Goal: Task Accomplishment & Management: Manage account settings

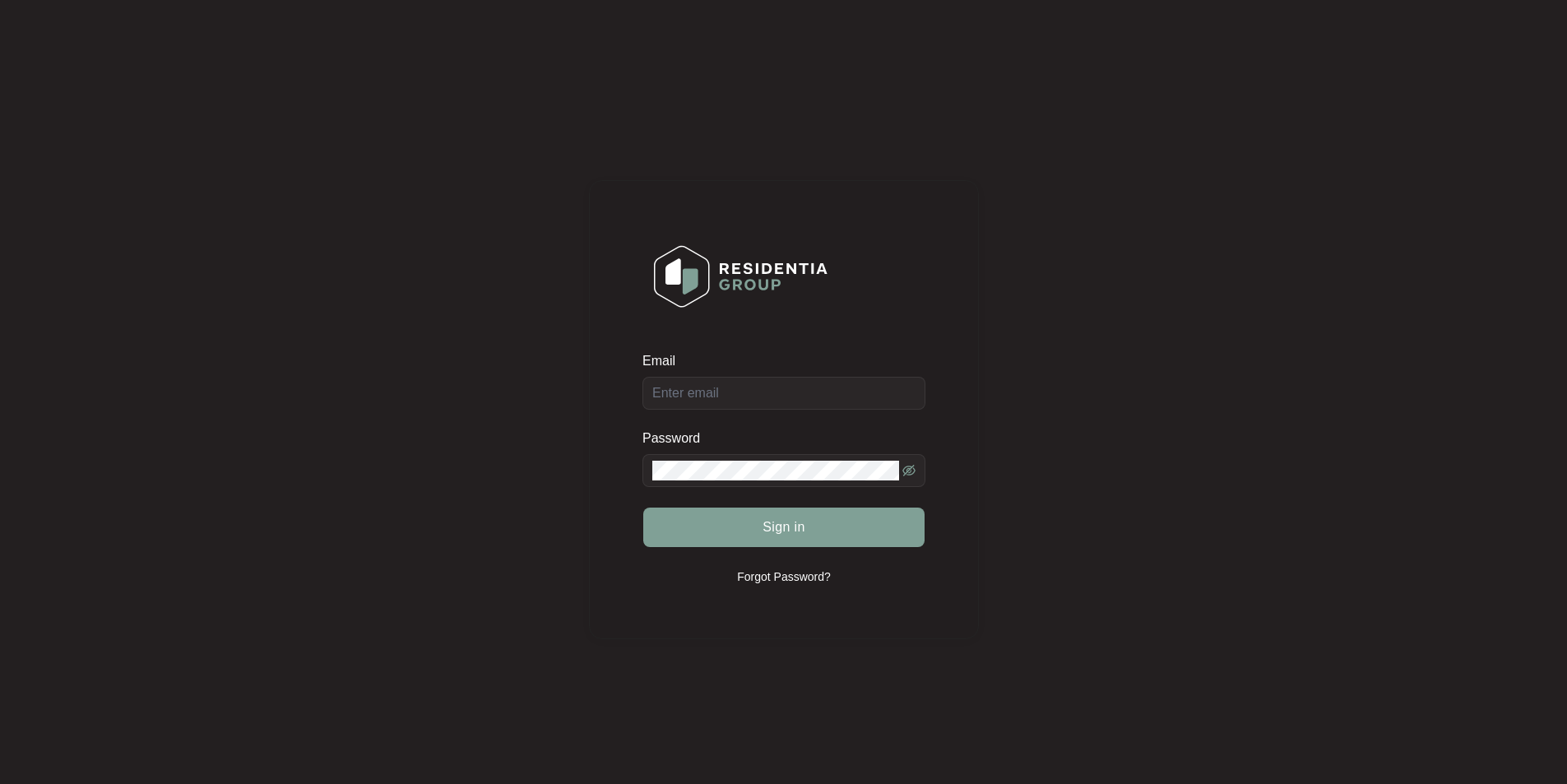
click at [787, 389] on div "Email" at bounding box center [784, 380] width 283 height 57
click at [791, 392] on input "Email" at bounding box center [784, 393] width 283 height 33
type input "[EMAIL_ADDRESS][DOMAIN_NAME]"
click at [643, 508] on button "Sign in" at bounding box center [784, 527] width 281 height 39
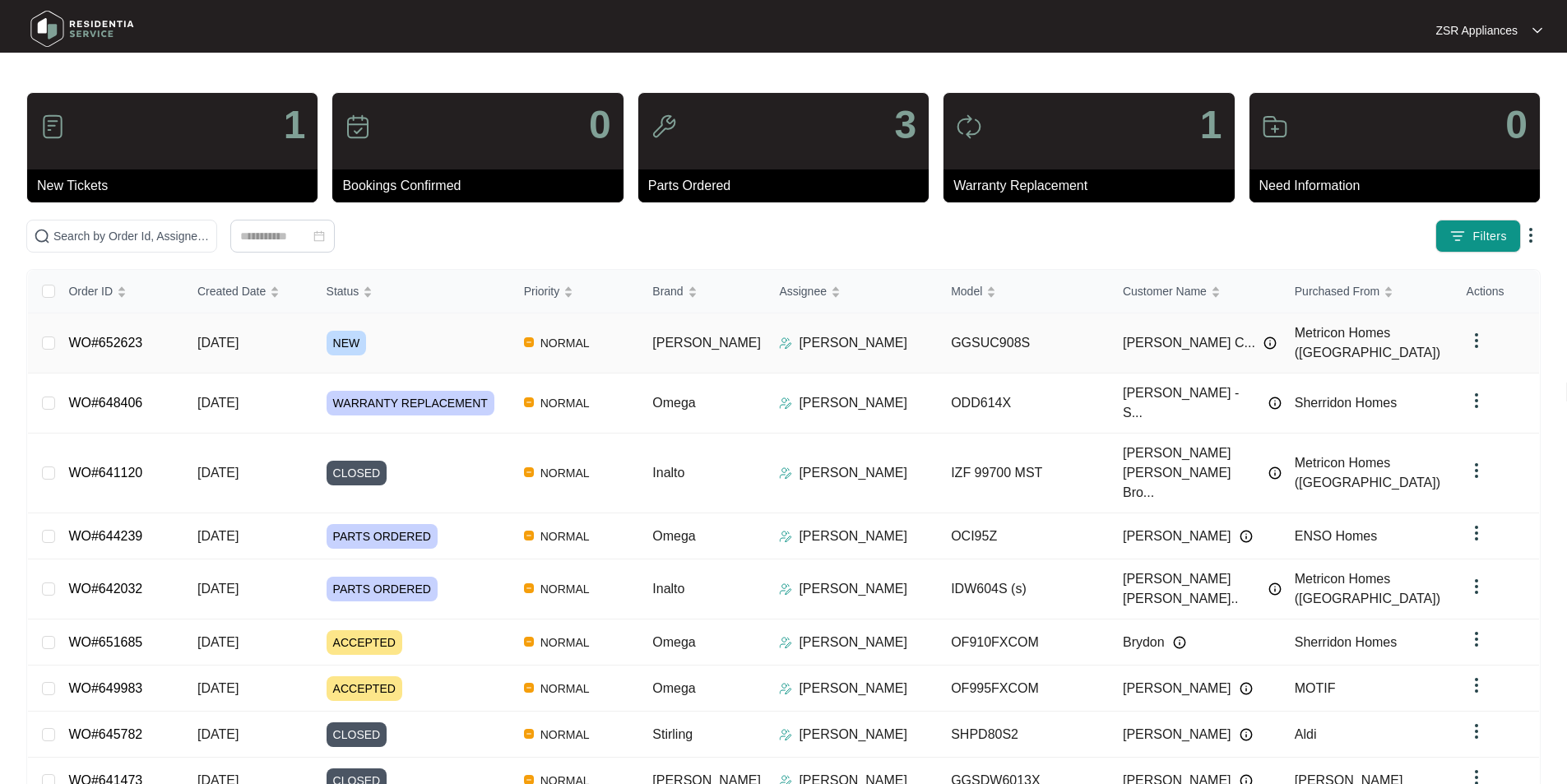
click at [134, 336] on link "WO#652623" at bounding box center [105, 342] width 74 height 14
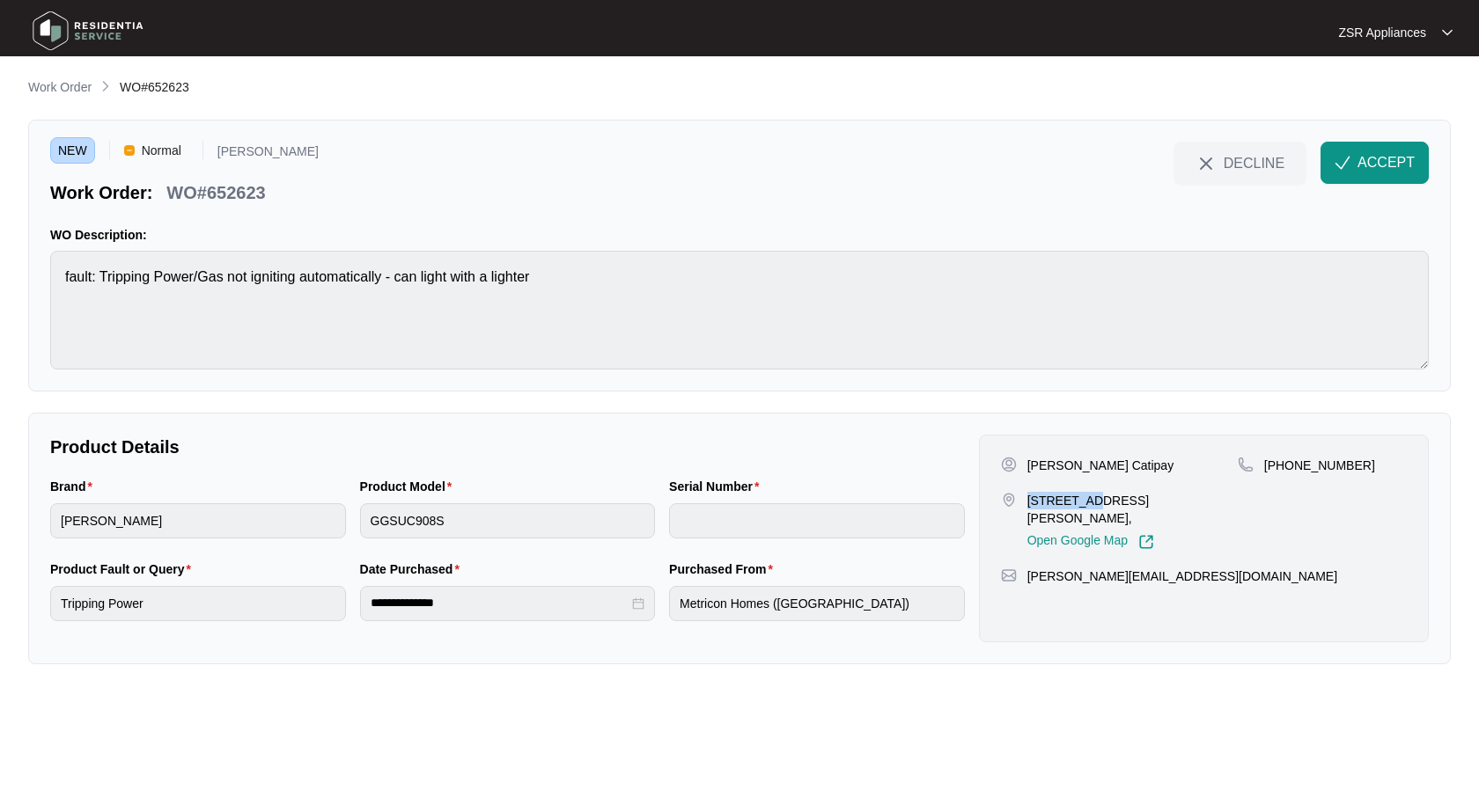
drag, startPoint x: 1028, startPoint y: 503, endPoint x: 1141, endPoint y: 485, distance: 114.4
click at [1106, 499] on p "[STREET_ADDRESS][PERSON_NAME]," at bounding box center [1132, 509] width 210 height 35
copy p "28 MARTLAN"
click at [1096, 472] on p "[PERSON_NAME] Catipay" at bounding box center [1100, 465] width 147 height 18
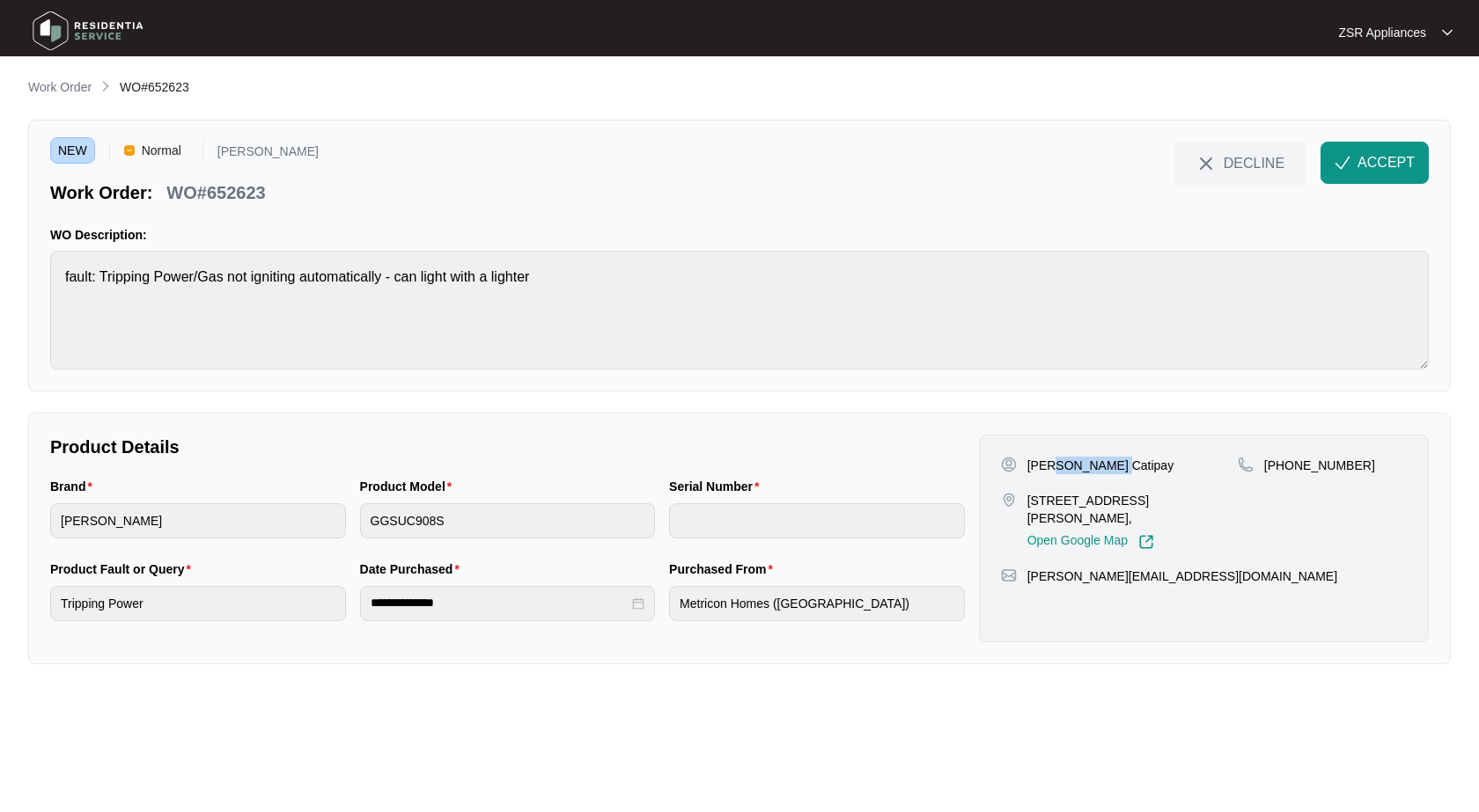
click at [1102, 462] on p "[PERSON_NAME] Catipay" at bounding box center [1100, 465] width 147 height 18
click at [1309, 467] on p "[PHONE_NUMBER]" at bounding box center [1319, 465] width 111 height 18
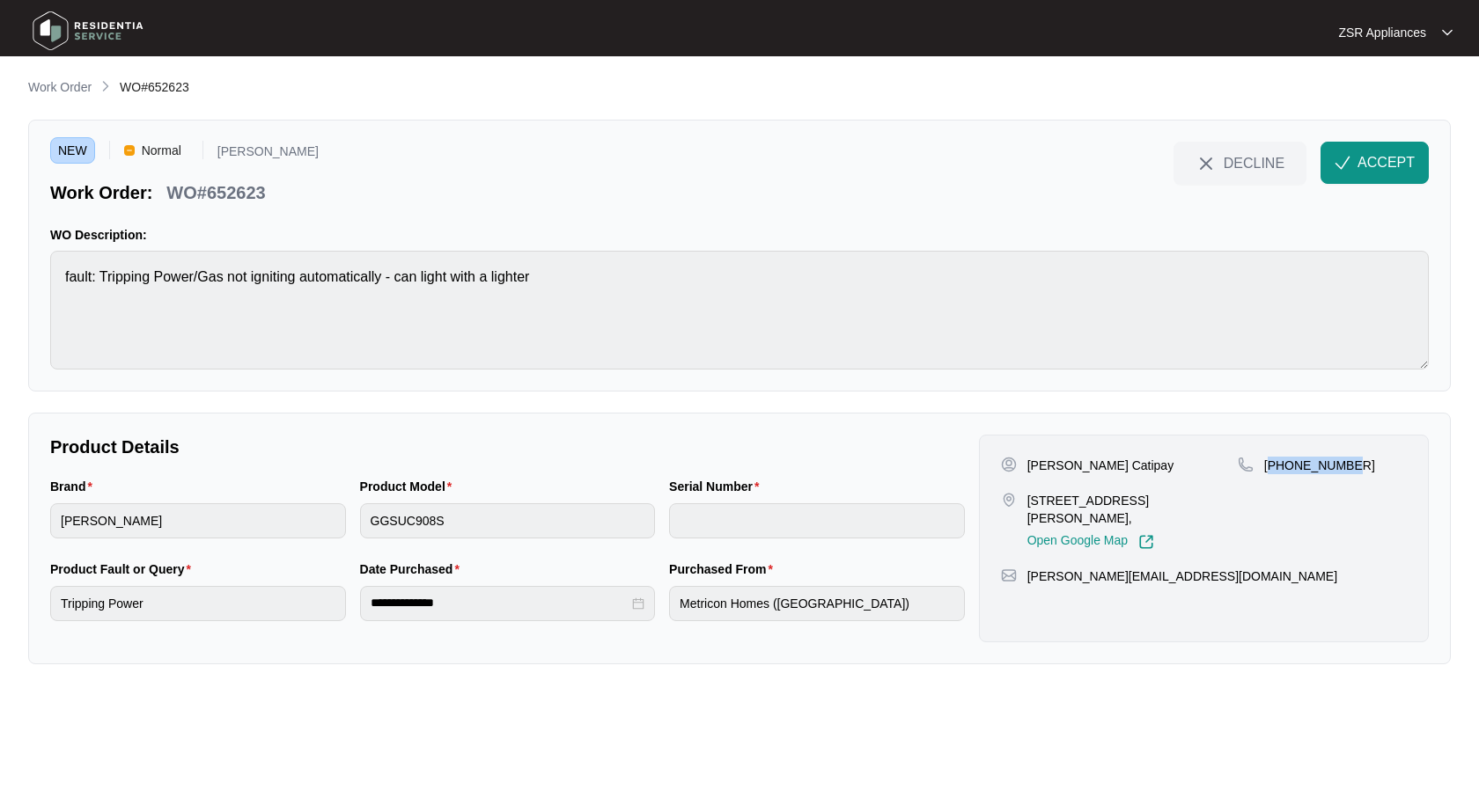
copy p "61402013191"
click at [1118, 458] on p "[PERSON_NAME] Catipay" at bounding box center [1100, 465] width 147 height 18
copy p "Catipay"
click at [222, 190] on p "WO#652623" at bounding box center [215, 192] width 98 height 24
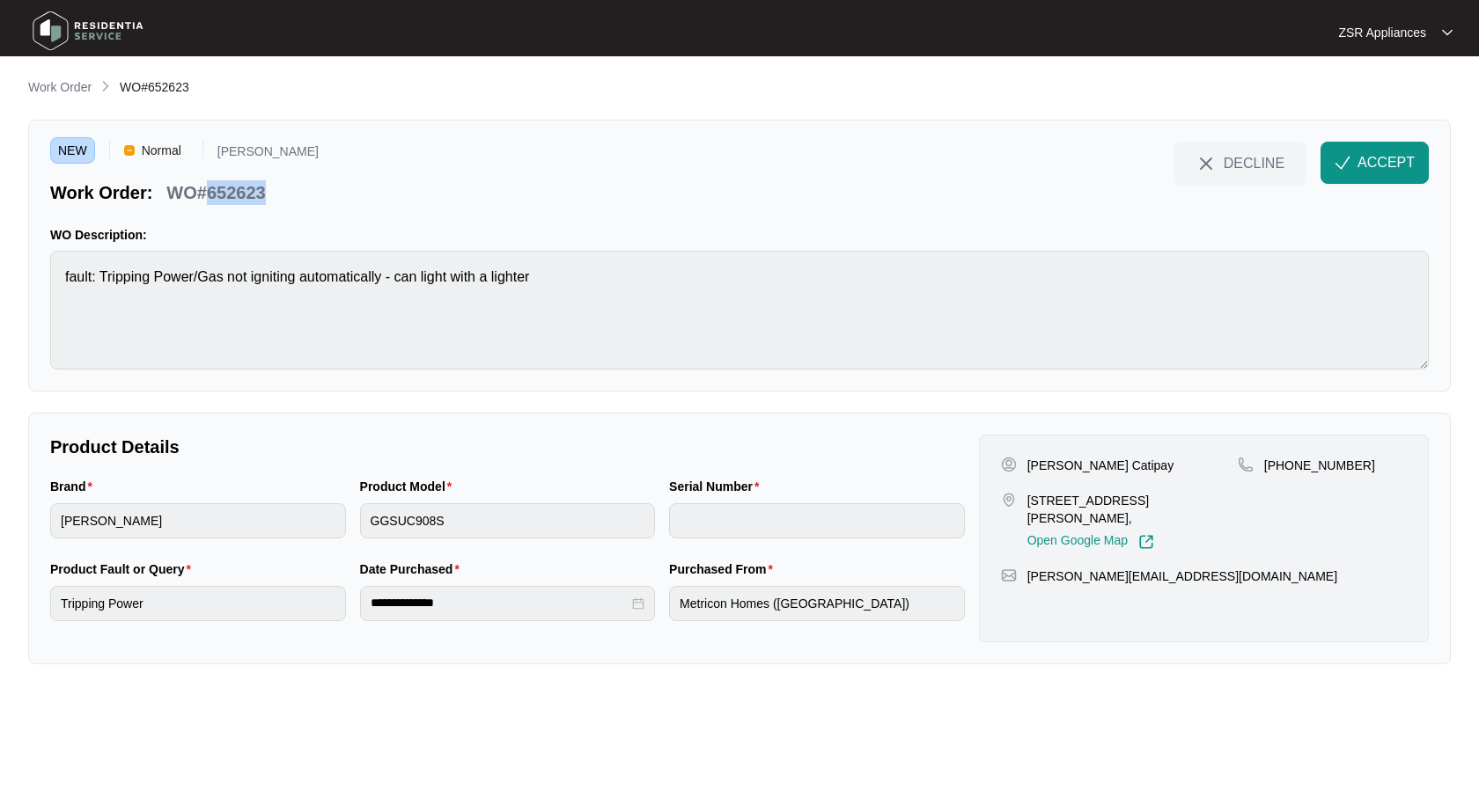
click at [223, 190] on p "WO#652623" at bounding box center [215, 192] width 98 height 24
copy p "652623"
click at [1368, 155] on span "ACCEPT" at bounding box center [1386, 163] width 57 height 21
